Goal: Task Accomplishment & Management: Use online tool/utility

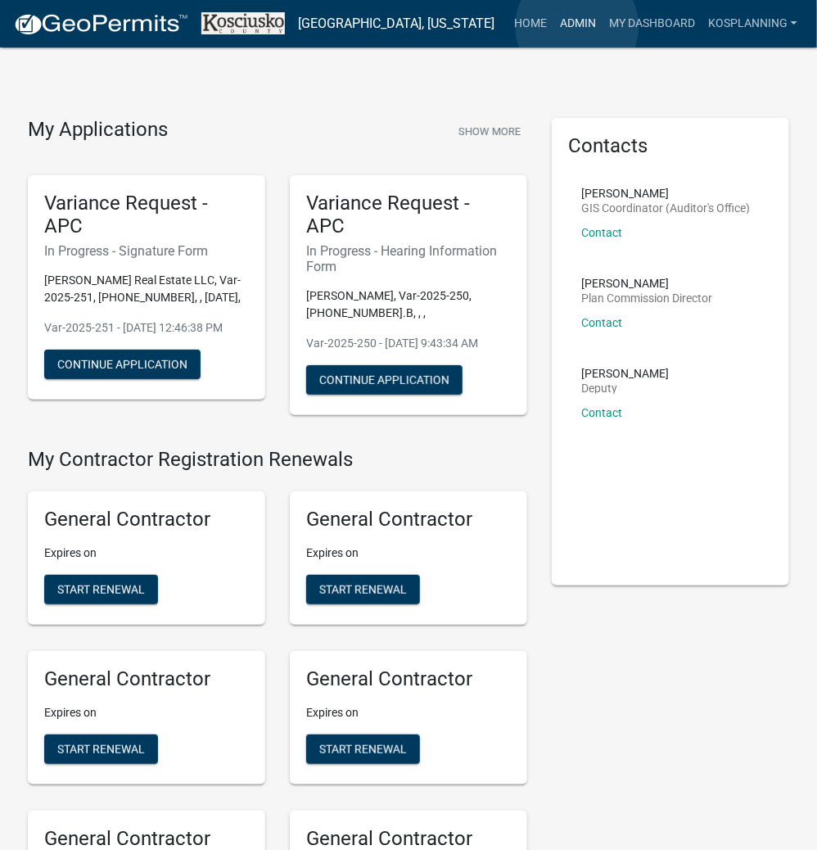
click at [577, 26] on link "Admin" at bounding box center [578, 23] width 49 height 31
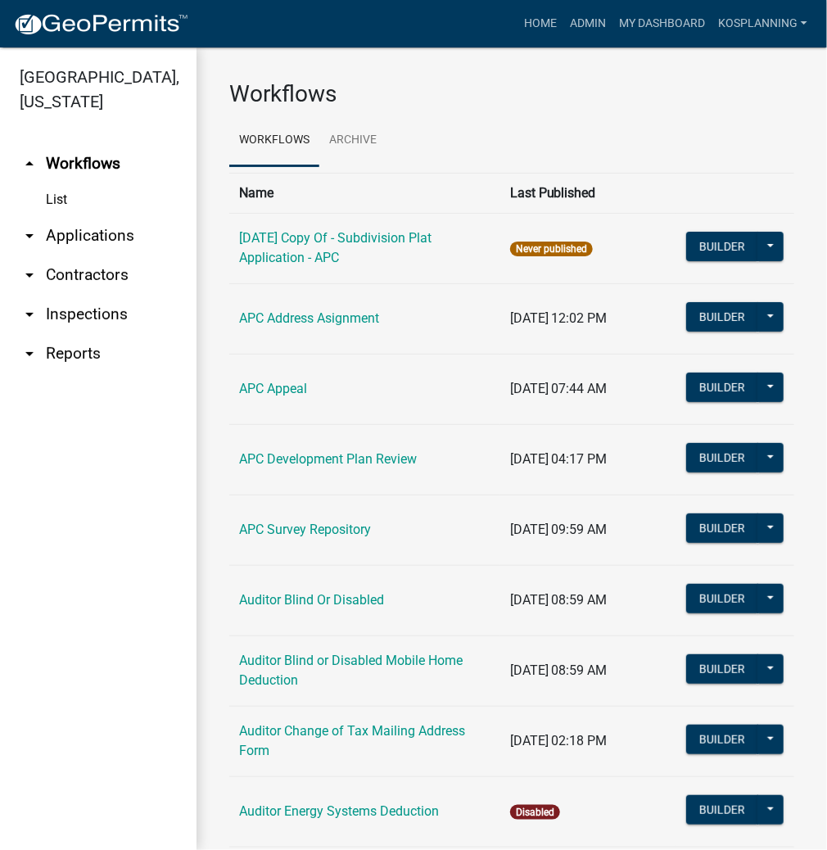
click at [118, 229] on link "arrow_drop_down Applications" at bounding box center [98, 235] width 197 height 39
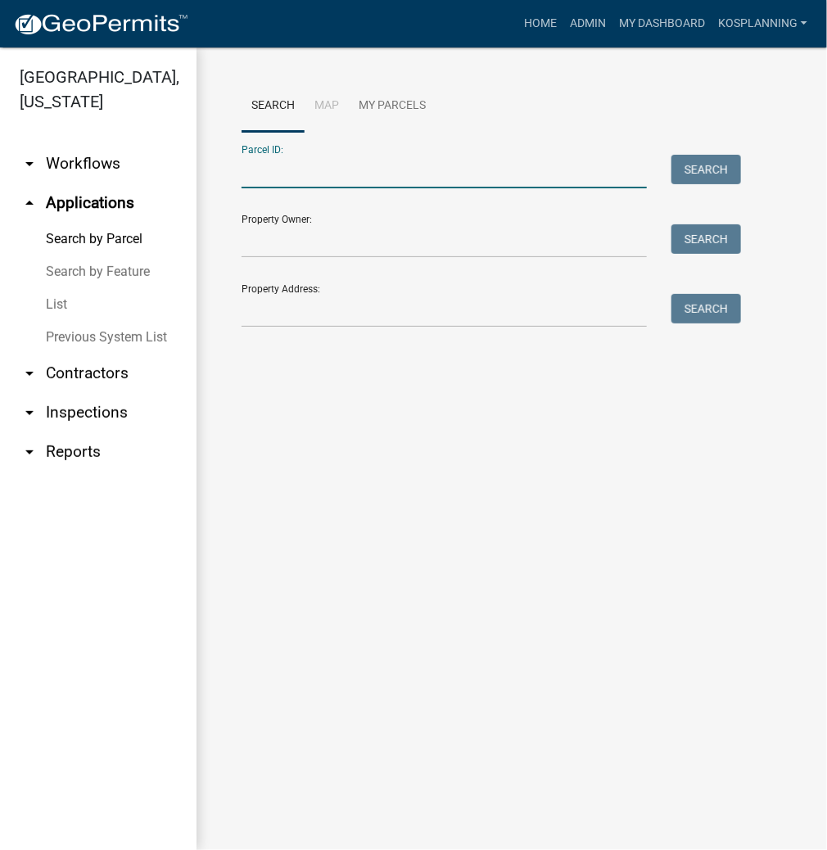
click at [305, 165] on input "Parcel ID:" at bounding box center [444, 172] width 405 height 34
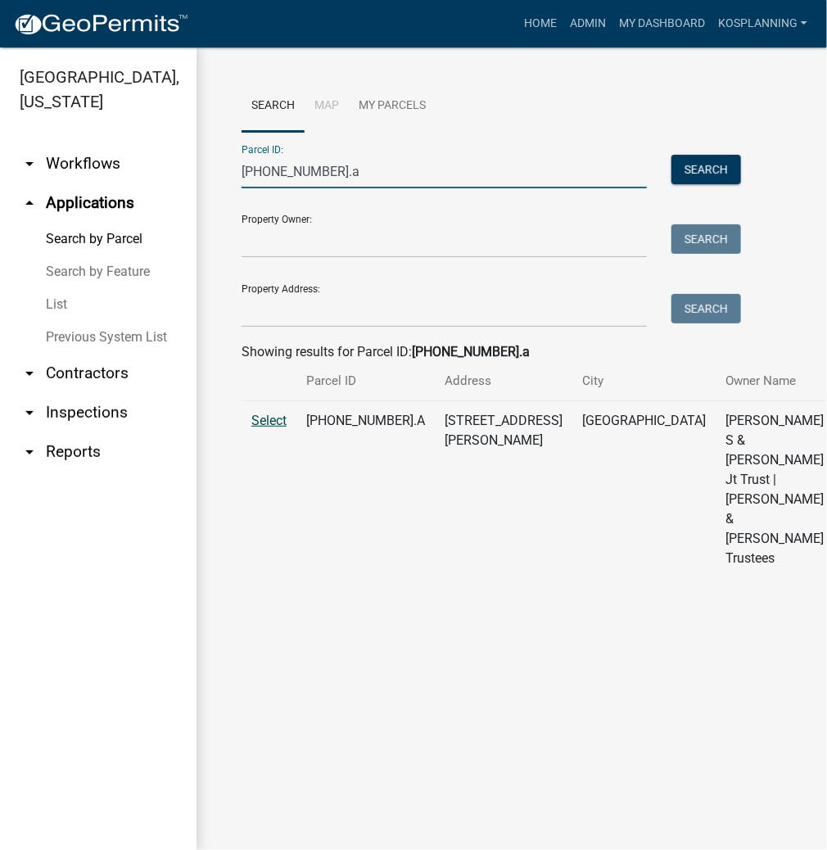
type input "[PHONE_NUMBER].a"
click at [270, 428] on span "Select" at bounding box center [268, 421] width 35 height 16
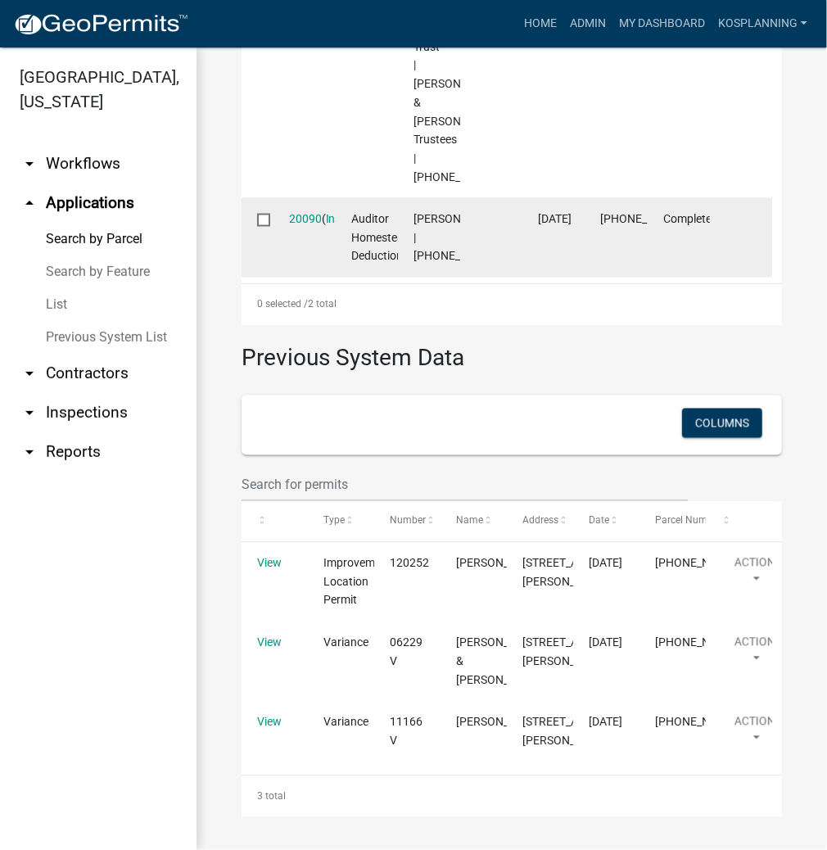
scroll to position [1180, 0]
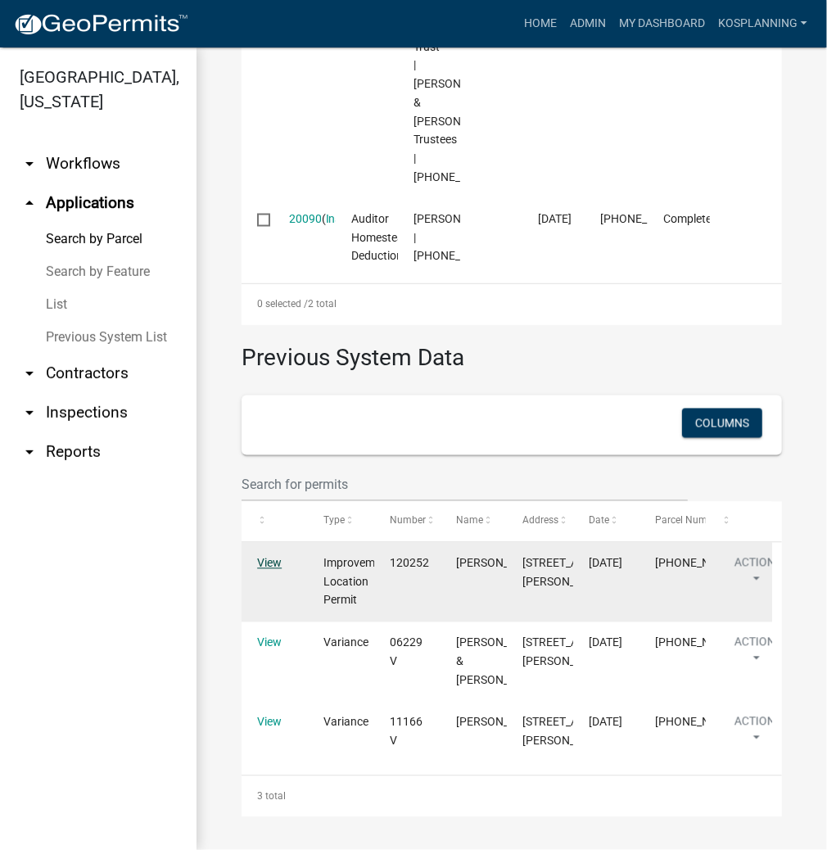
click at [271, 557] on link "View" at bounding box center [269, 563] width 25 height 13
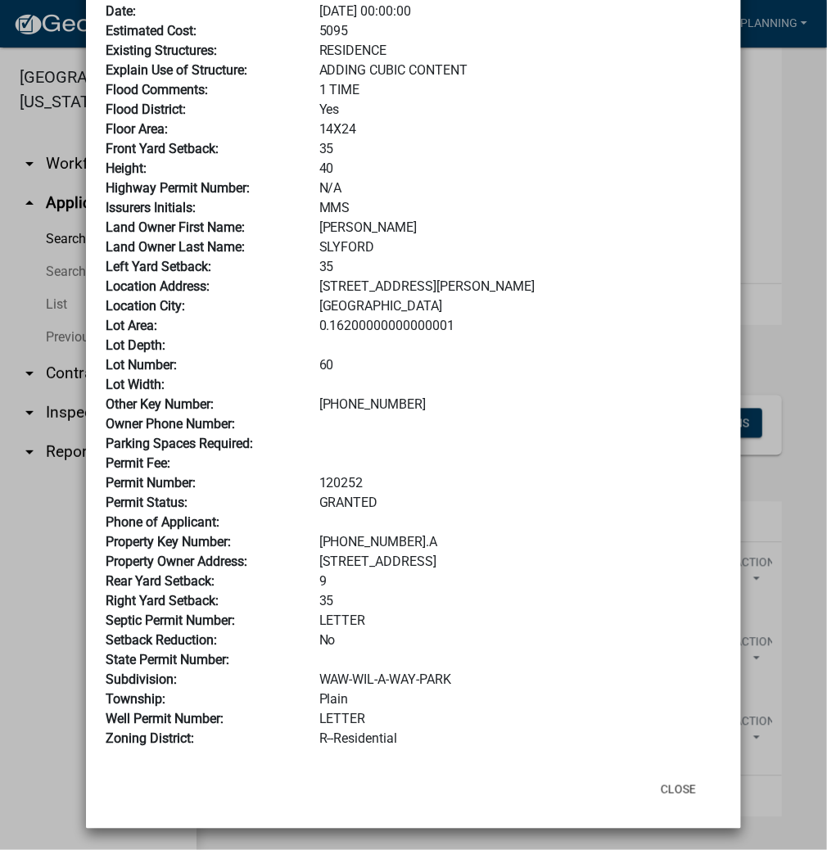
scroll to position [197, 0]
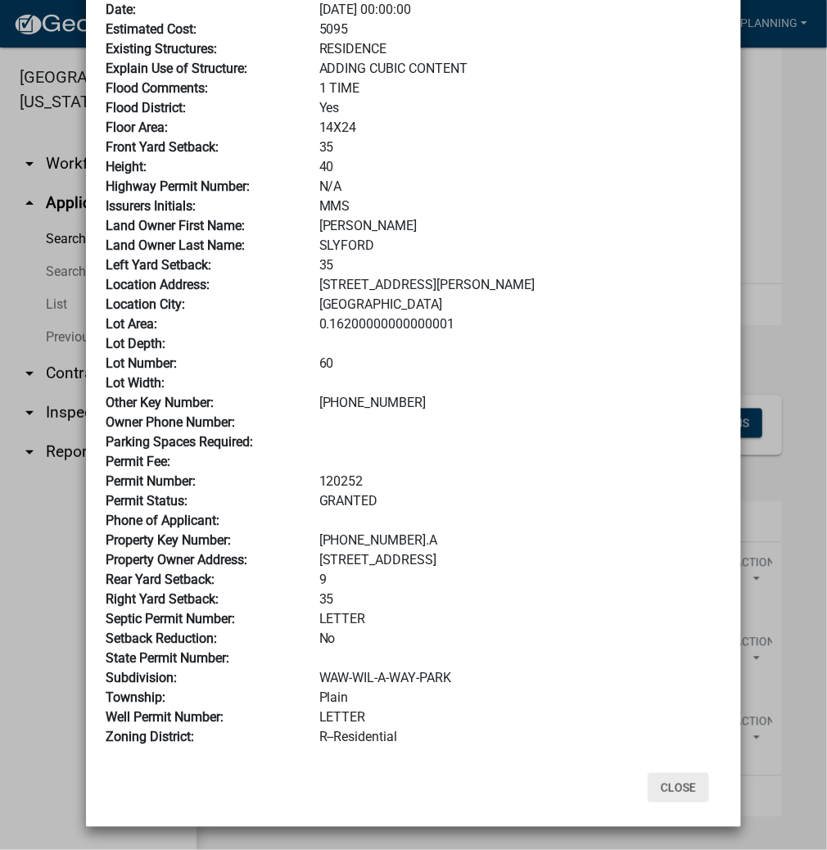
click at [669, 786] on button "Close" at bounding box center [678, 787] width 61 height 29
